Goal: Task Accomplishment & Management: Manage account settings

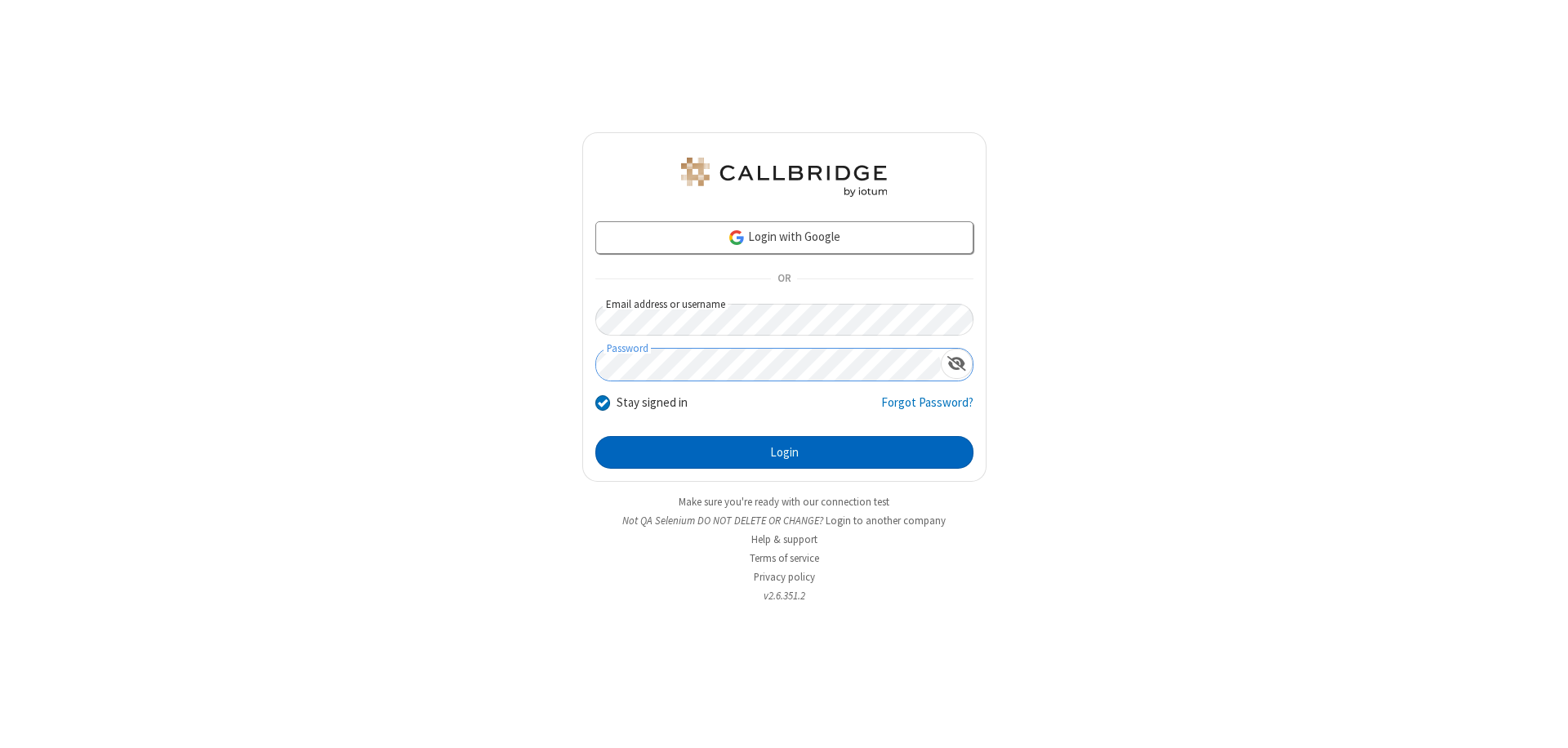
click at [784, 452] on button "Login" at bounding box center [784, 452] width 378 height 32
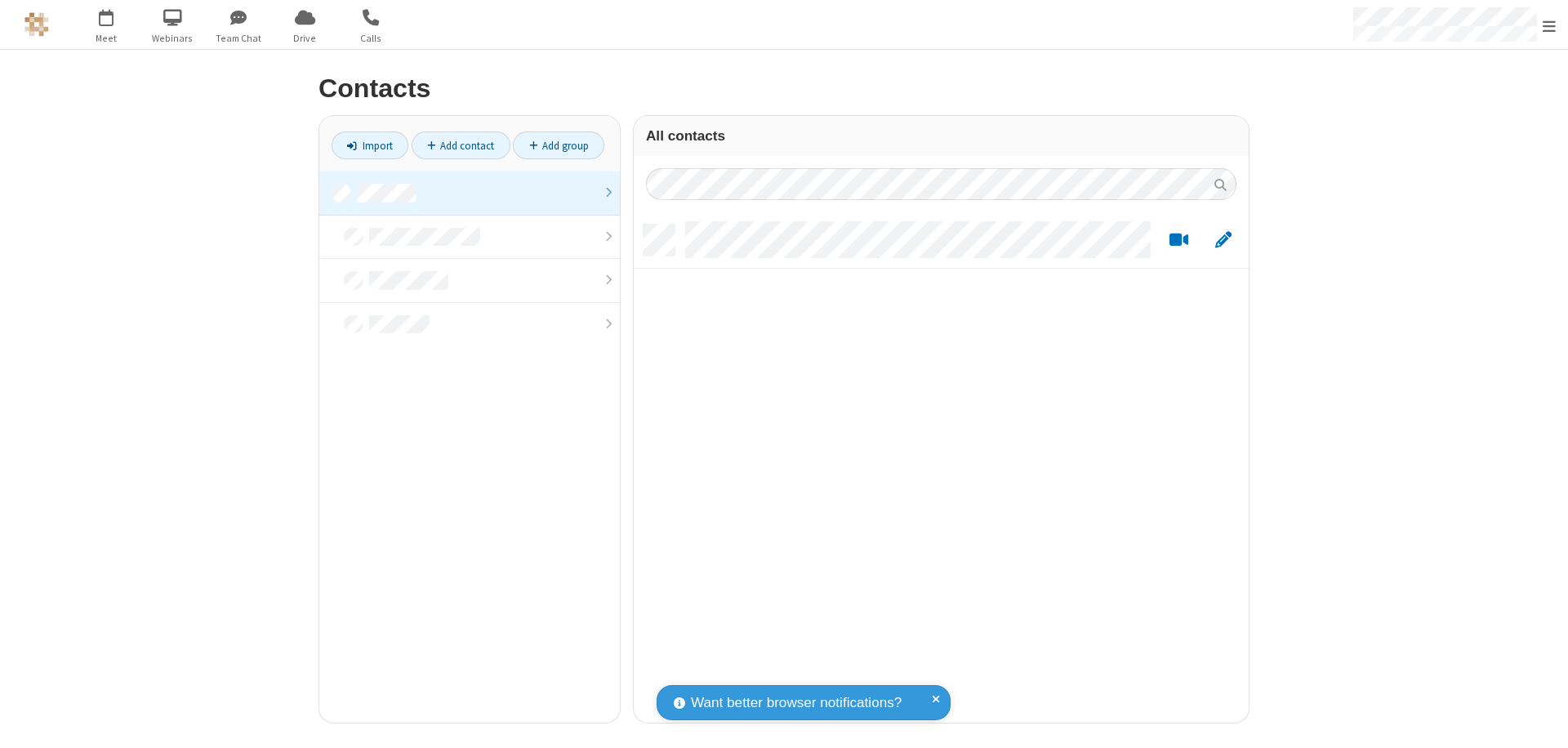
scroll to position [498, 602]
click at [470, 192] on link at bounding box center [470, 193] width 301 height 44
click at [461, 145] on link "Add contact" at bounding box center [461, 145] width 99 height 27
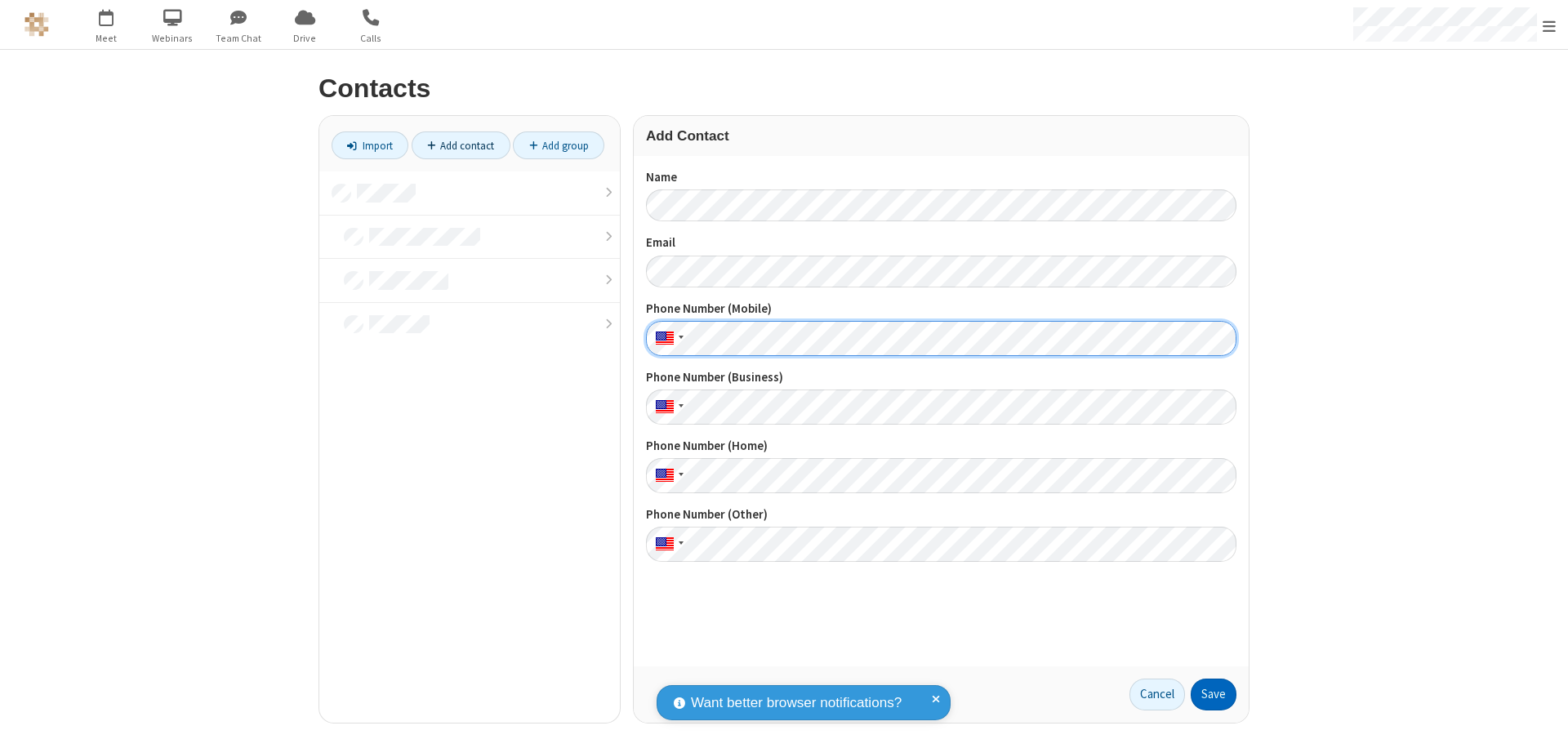
click at [1213, 694] on button "Save" at bounding box center [1213, 694] width 46 height 32
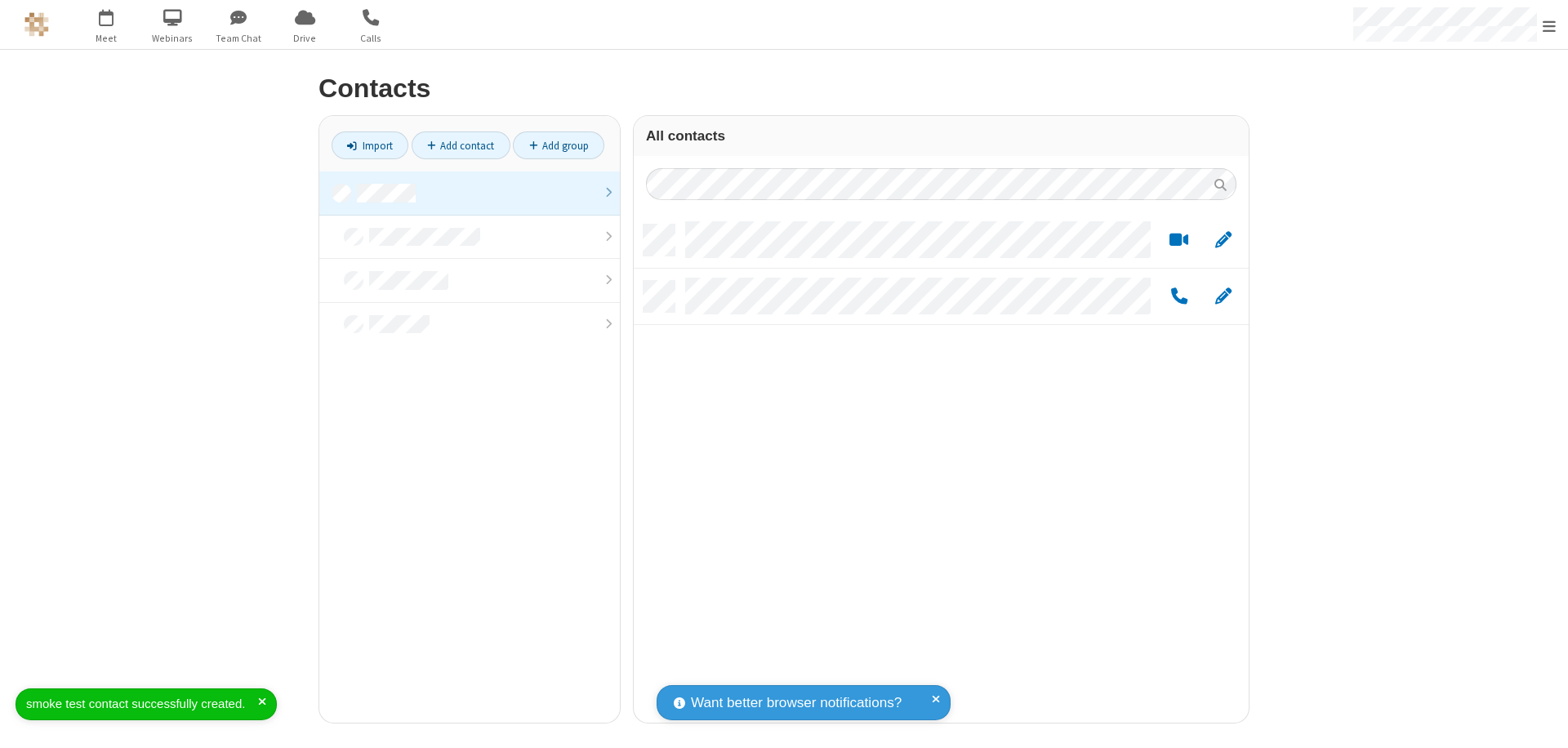
scroll to position [498, 602]
